Goal: Communication & Community: Answer question/provide support

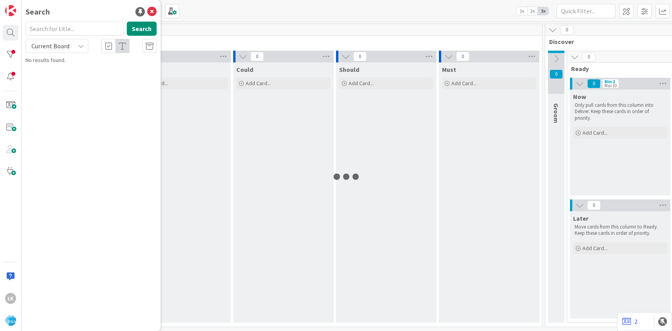
click at [51, 28] on input "text" at bounding box center [75, 29] width 98 height 14
type input "9095"
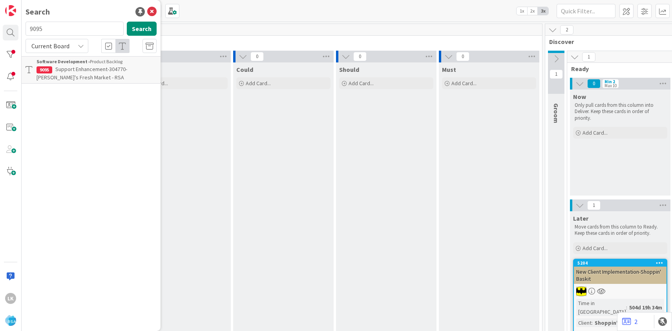
click at [63, 73] on span "Support Enhancement-304770- [PERSON_NAME]'s Fresh Market - RSA" at bounding box center [82, 73] width 91 height 15
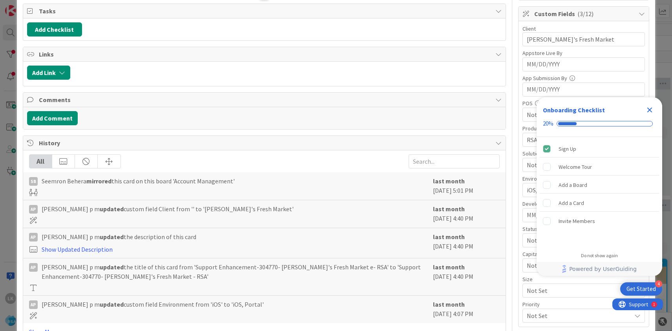
scroll to position [95, 0]
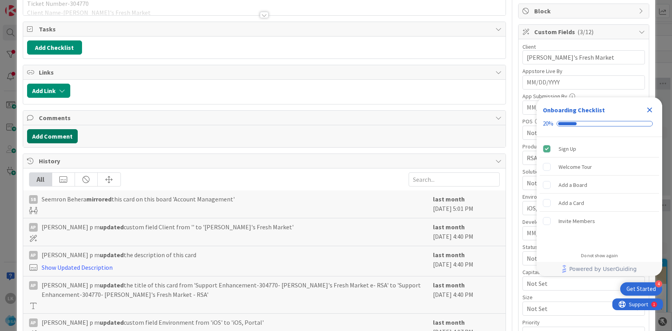
click at [64, 135] on button "Add Comment" at bounding box center [52, 136] width 51 height 14
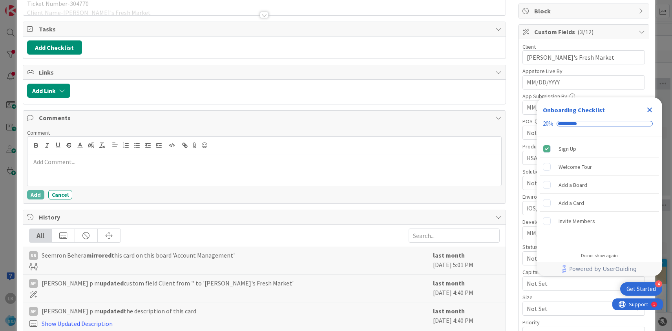
click at [67, 165] on p at bounding box center [264, 161] width 467 height 9
click at [35, 195] on button "Add" at bounding box center [35, 194] width 17 height 9
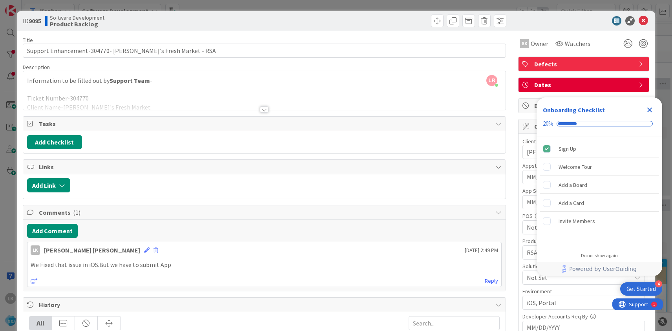
click at [649, 110] on icon "Close Checklist" at bounding box center [649, 110] width 5 height 5
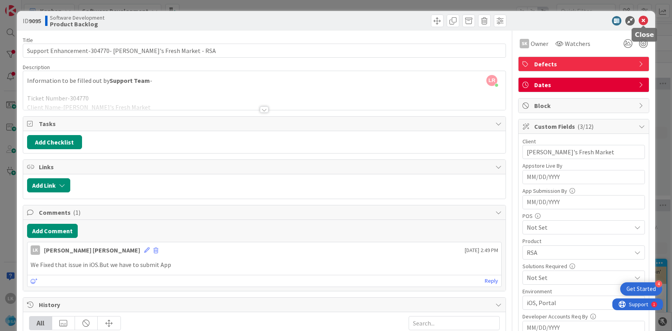
click at [643, 22] on icon at bounding box center [643, 20] width 9 height 9
